Goal: Information Seeking & Learning: Learn about a topic

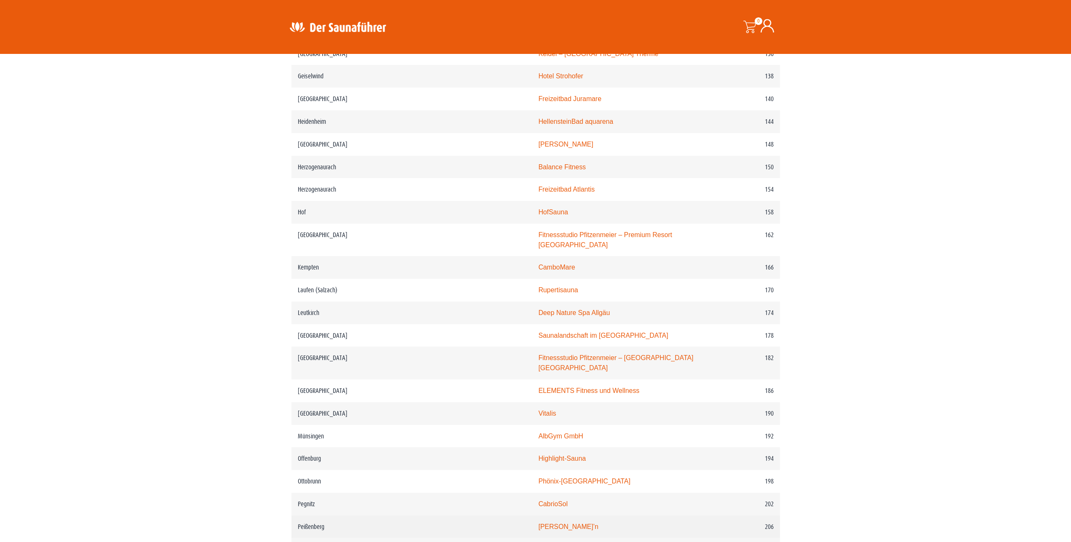
scroll to position [1117, 0]
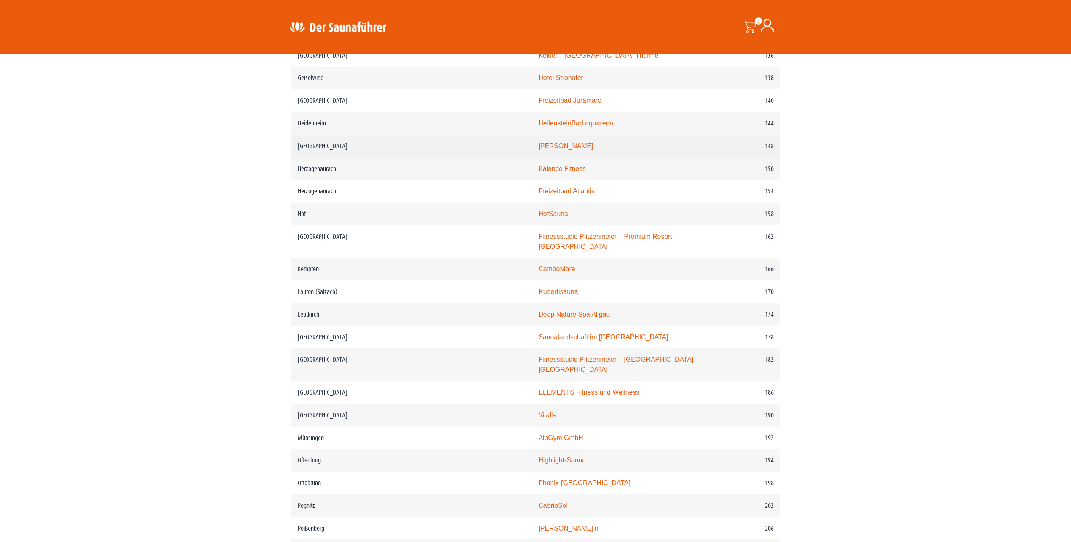
click at [538, 149] on link "PASCHA HAMAM" at bounding box center [565, 145] width 55 height 7
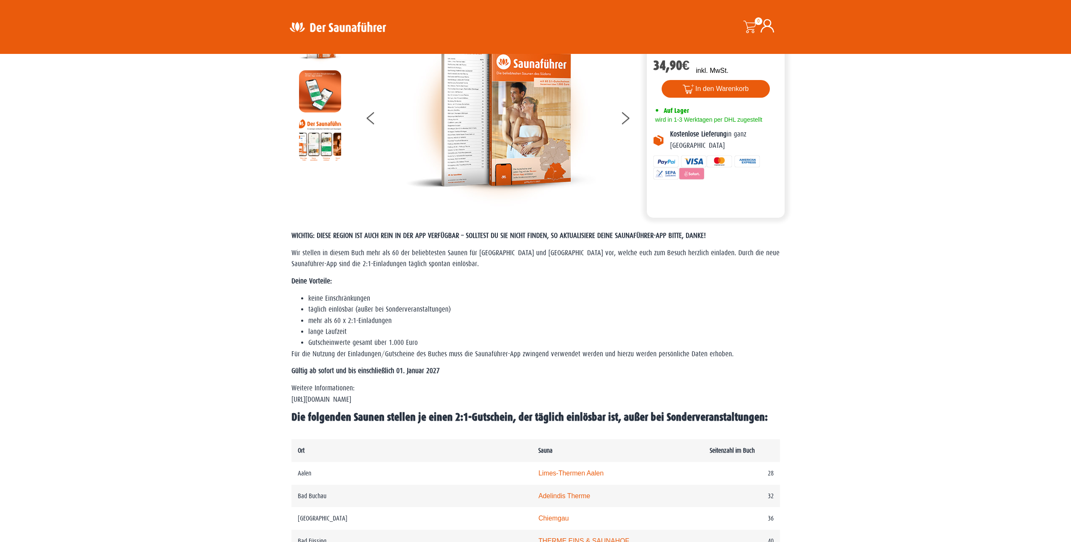
scroll to position [0, 0]
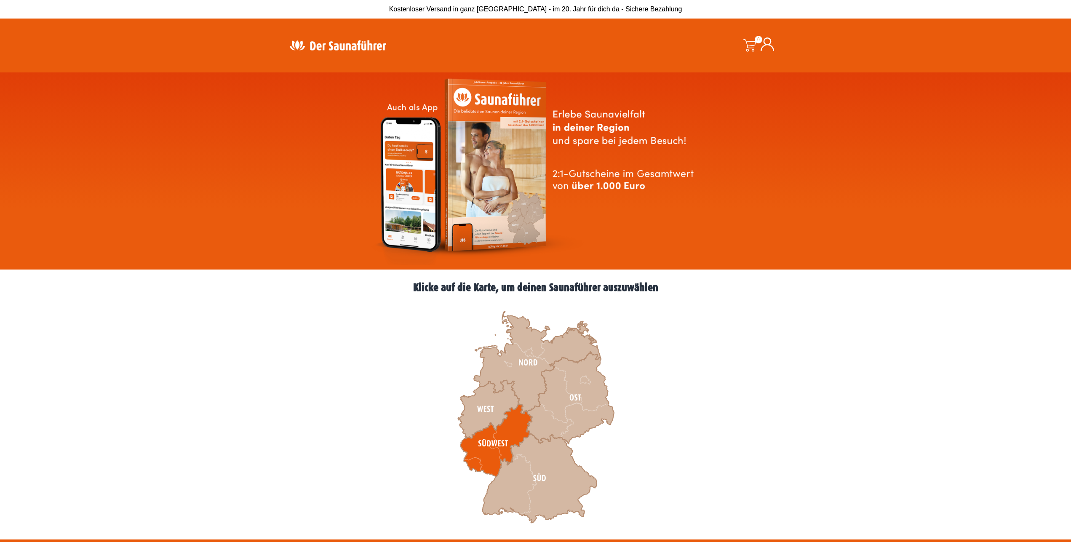
click at [498, 448] on icon at bounding box center [496, 440] width 72 height 72
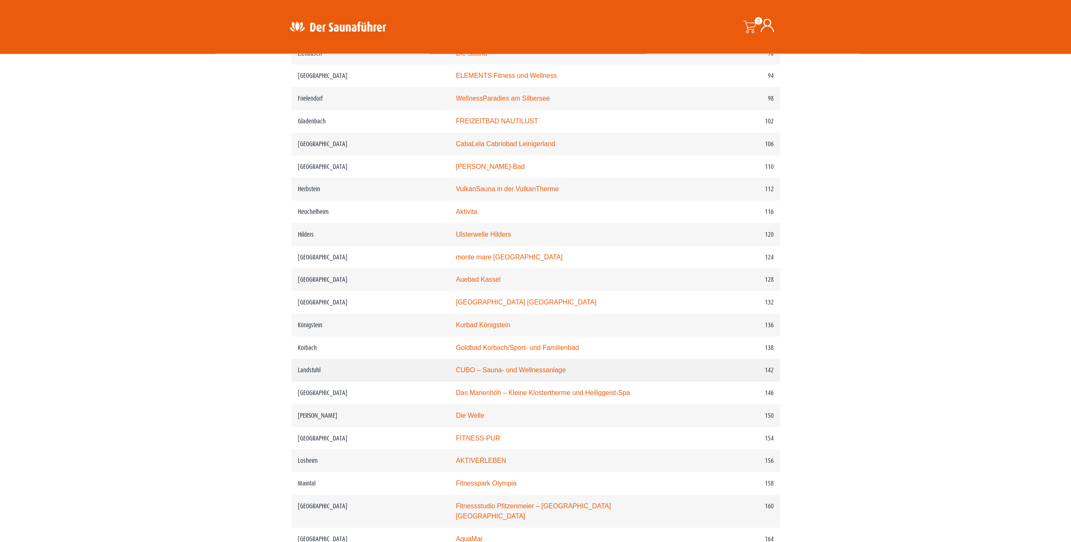
scroll to position [859, 0]
